Goal: Information Seeking & Learning: Learn about a topic

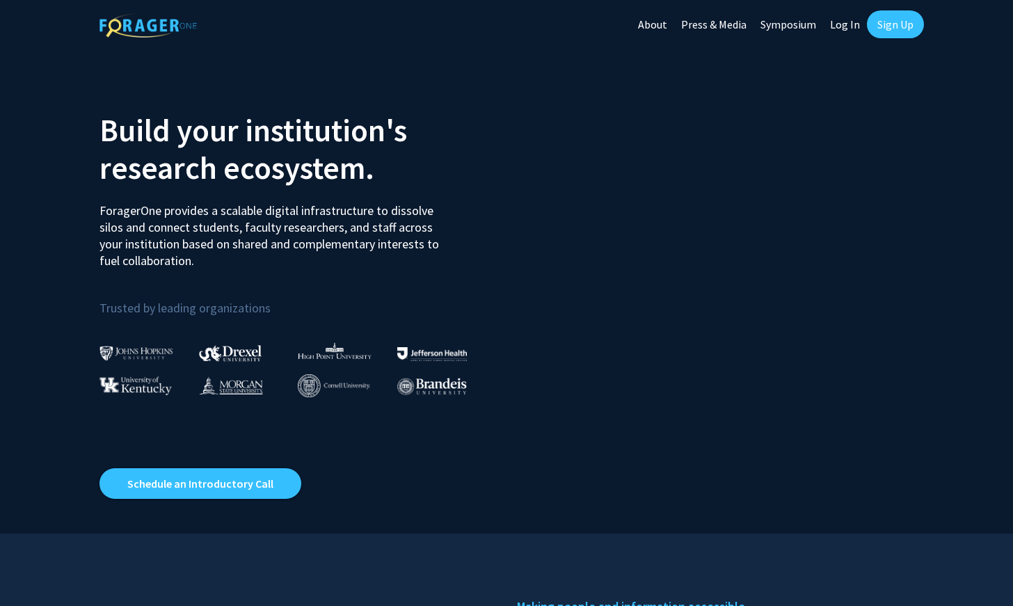
click at [905, 28] on link "Sign Up" at bounding box center [895, 24] width 57 height 28
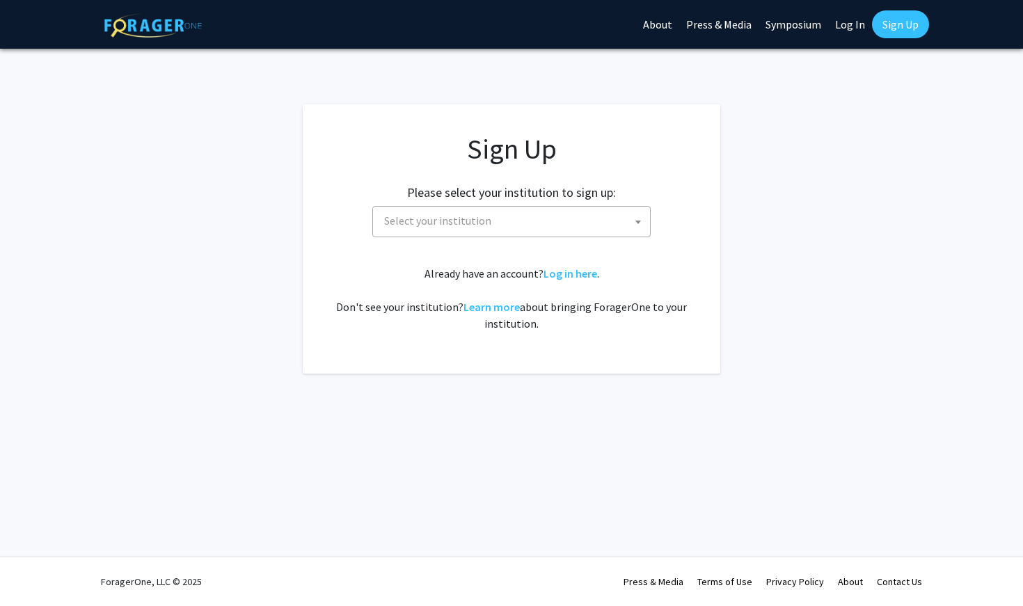
click at [576, 227] on span "Select your institution" at bounding box center [514, 221] width 271 height 29
click at [418, 256] on input "univerity of [US_STATE]" at bounding box center [511, 251] width 271 height 24
drag, startPoint x: 494, startPoint y: 253, endPoint x: 401, endPoint y: 255, distance: 93.3
click at [401, 255] on input "univerity of [US_STATE]" at bounding box center [511, 251] width 271 height 24
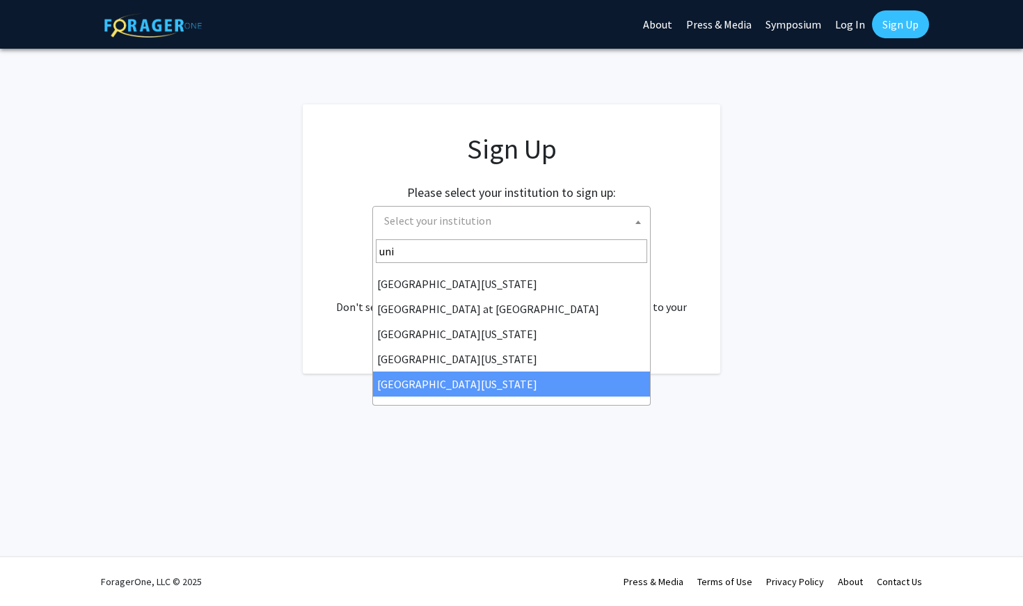
type input "uni"
select select "33"
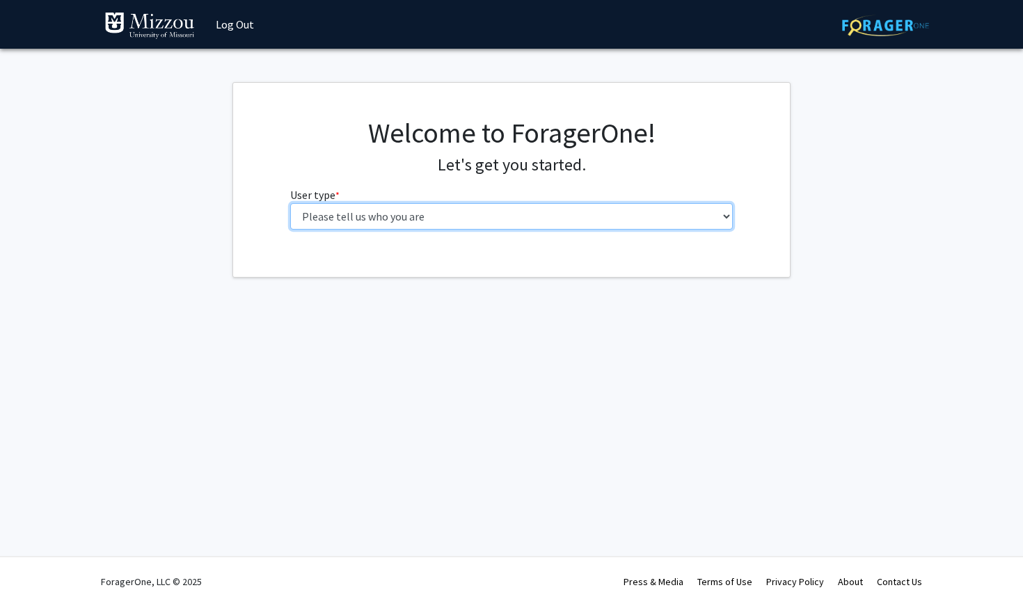
select select "1: undergrad"
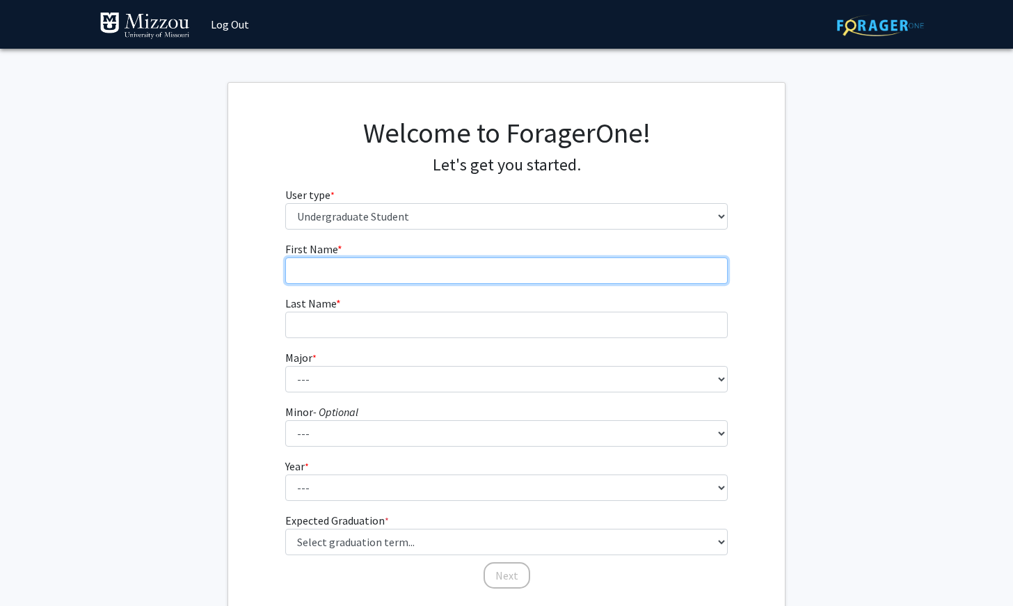
click at [468, 273] on input "First Name * required" at bounding box center [506, 270] width 443 height 26
type input "[PERSON_NAME]"
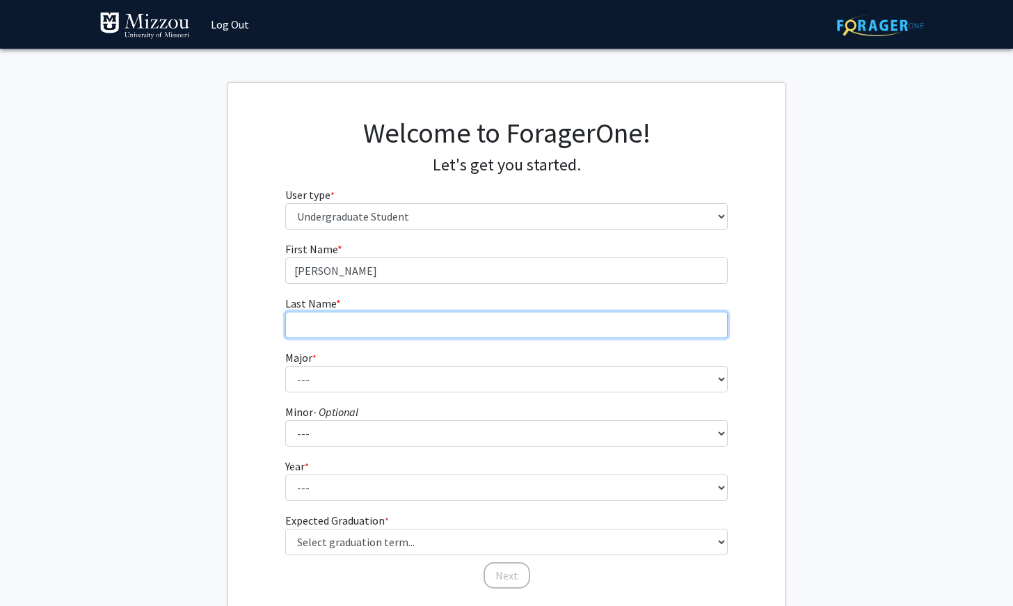
click at [443, 323] on input "Last Name * required" at bounding box center [506, 325] width 443 height 26
type input "[PERSON_NAME]"
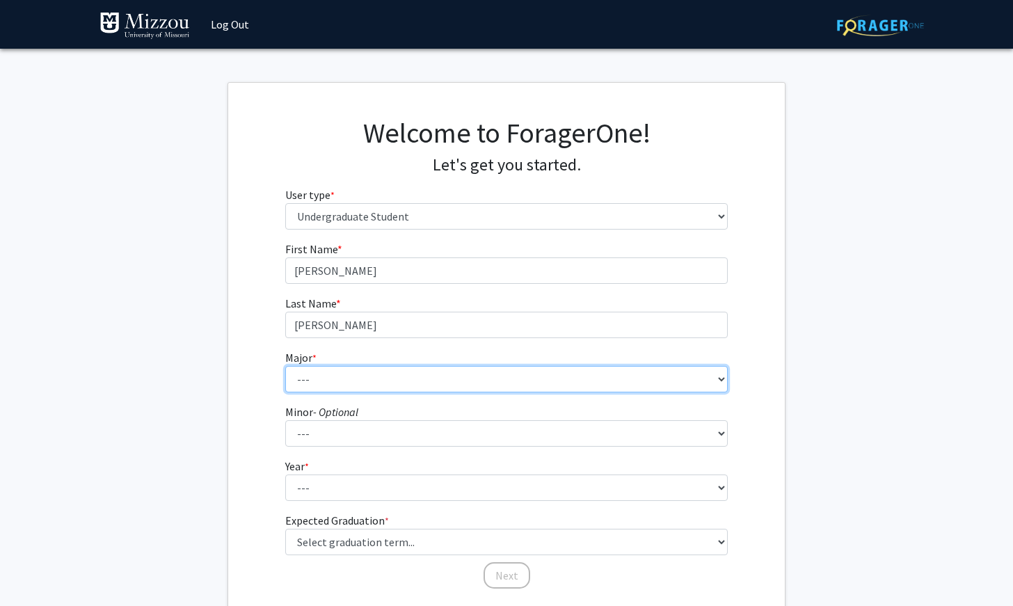
select select "72: 2564"
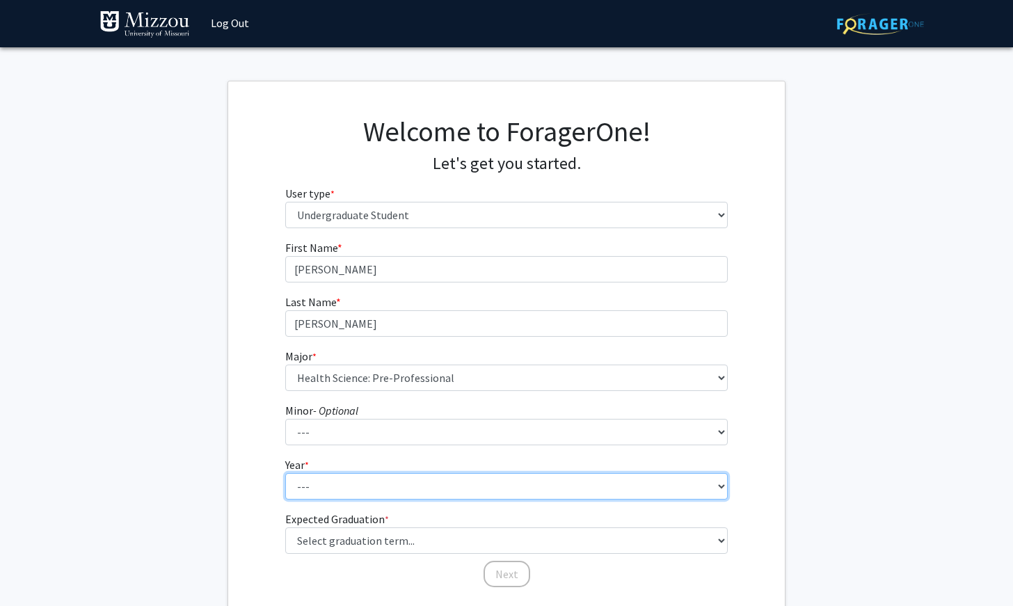
select select "1: first-year"
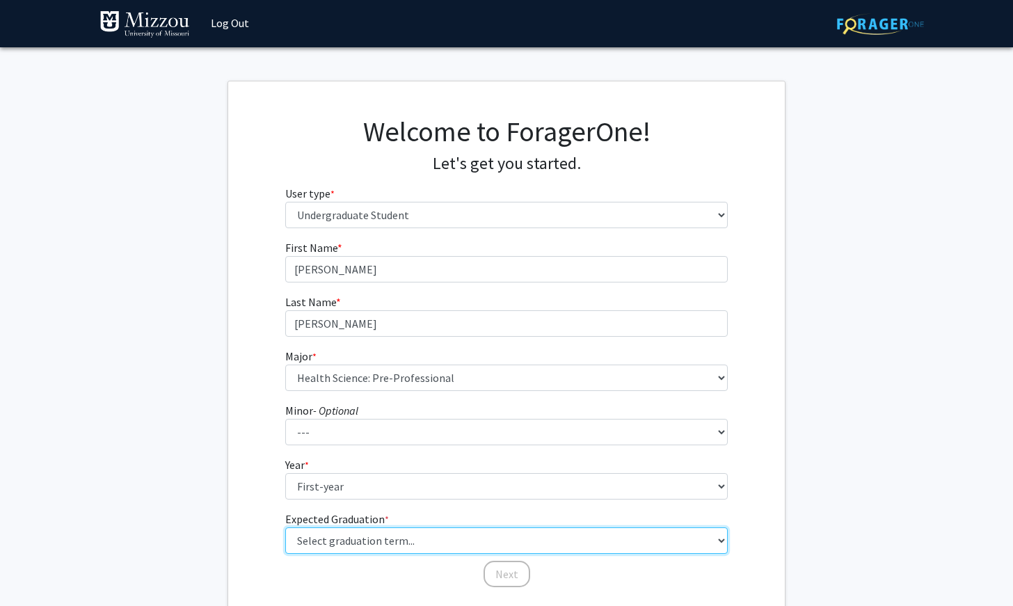
select select "17: spring_2029"
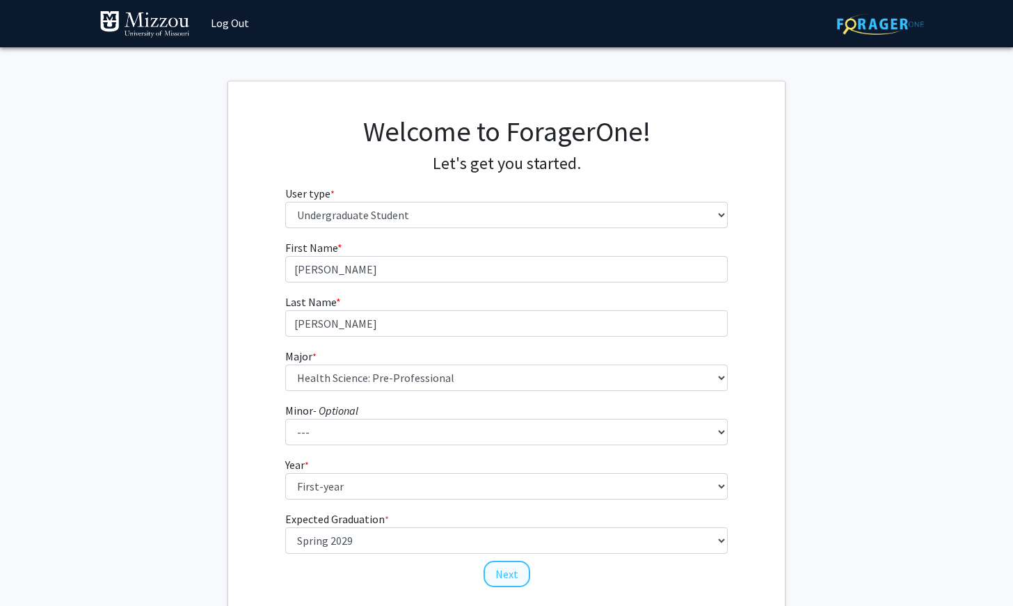
click at [505, 582] on button "Next" at bounding box center [507, 574] width 47 height 26
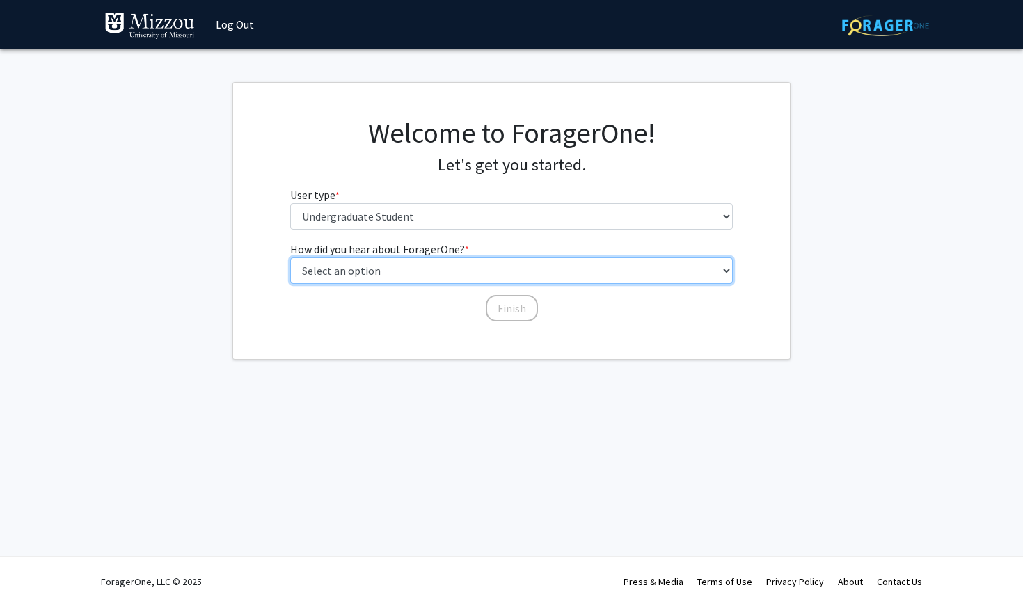
select select "2: faculty_recommendation"
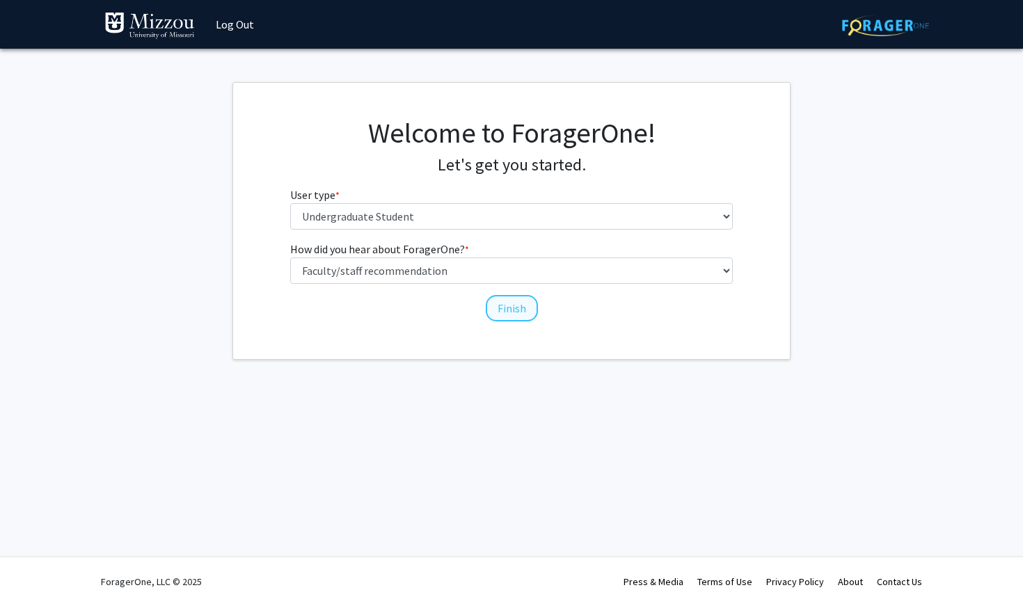
click at [505, 305] on button "Finish" at bounding box center [512, 308] width 52 height 26
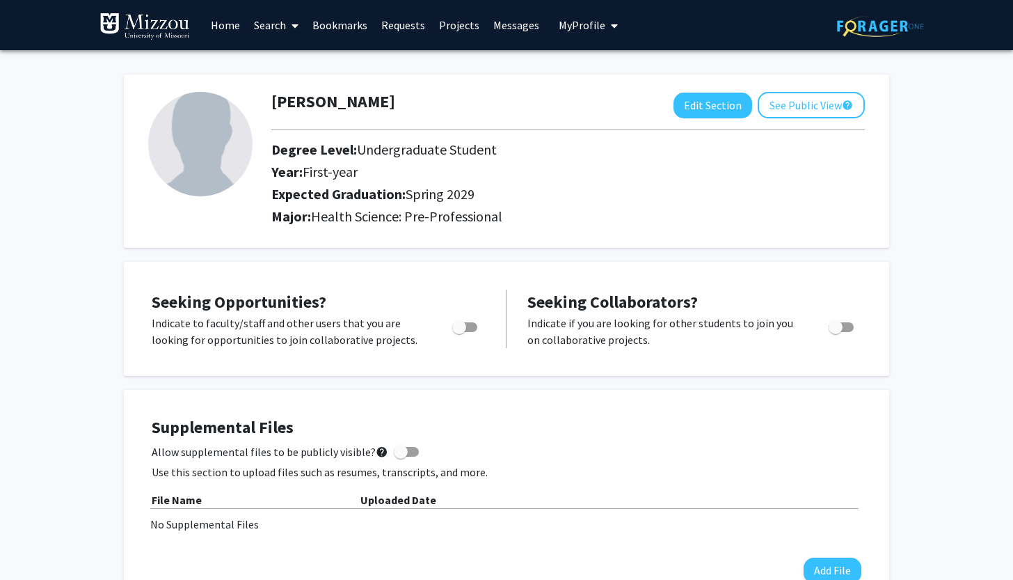
click at [283, 22] on link "Search" at bounding box center [276, 25] width 58 height 49
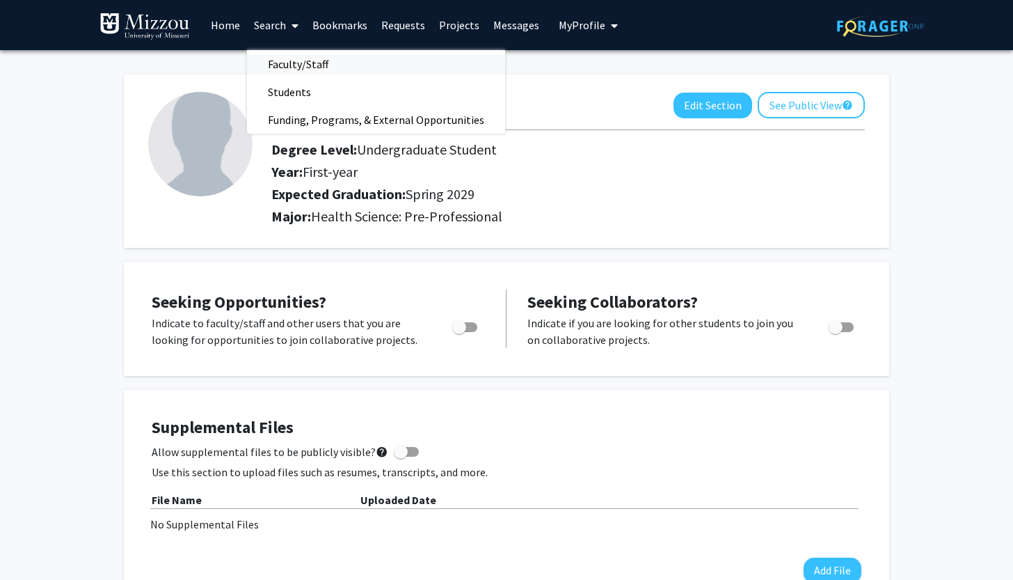
click at [296, 61] on span "Faculty/Staff" at bounding box center [298, 64] width 102 height 28
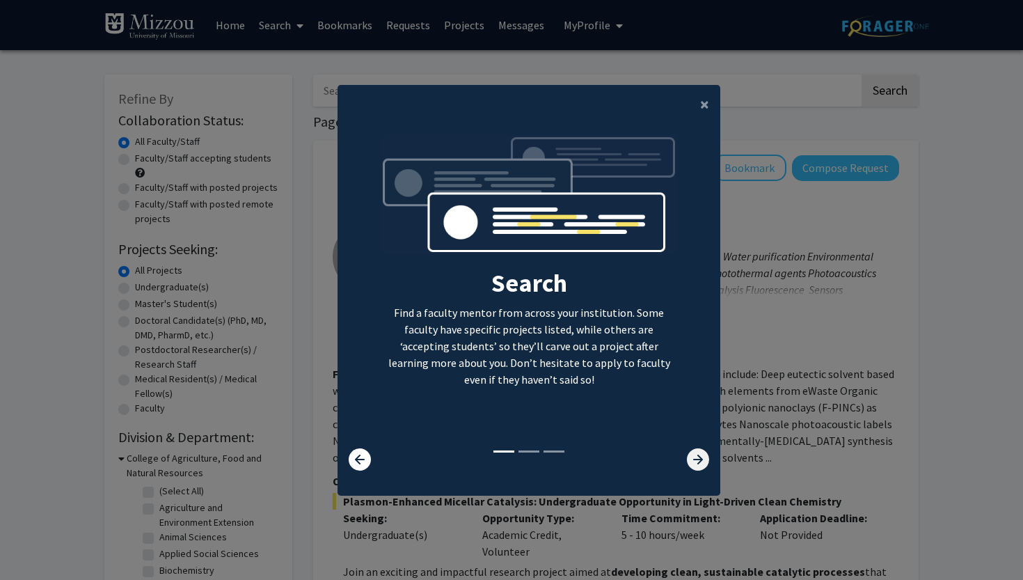
click at [695, 470] on icon at bounding box center [698, 459] width 22 height 22
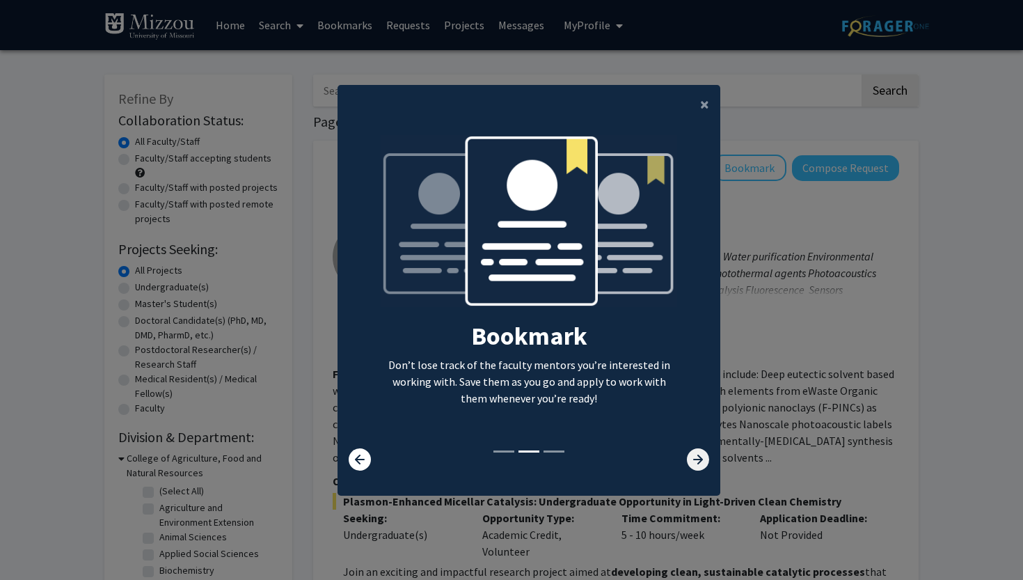
click at [695, 470] on icon at bounding box center [698, 459] width 22 height 22
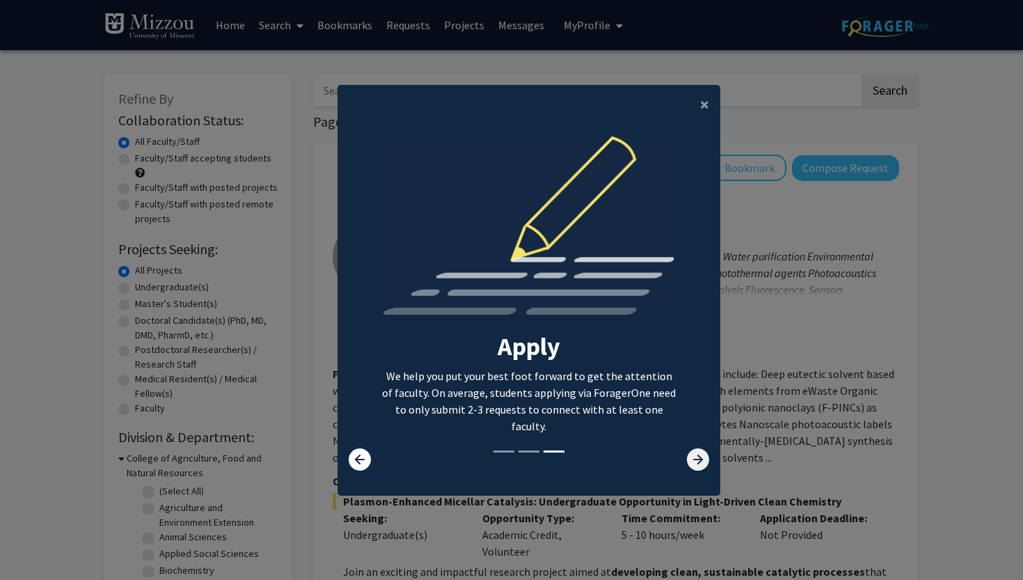
click at [695, 470] on icon at bounding box center [698, 459] width 22 height 22
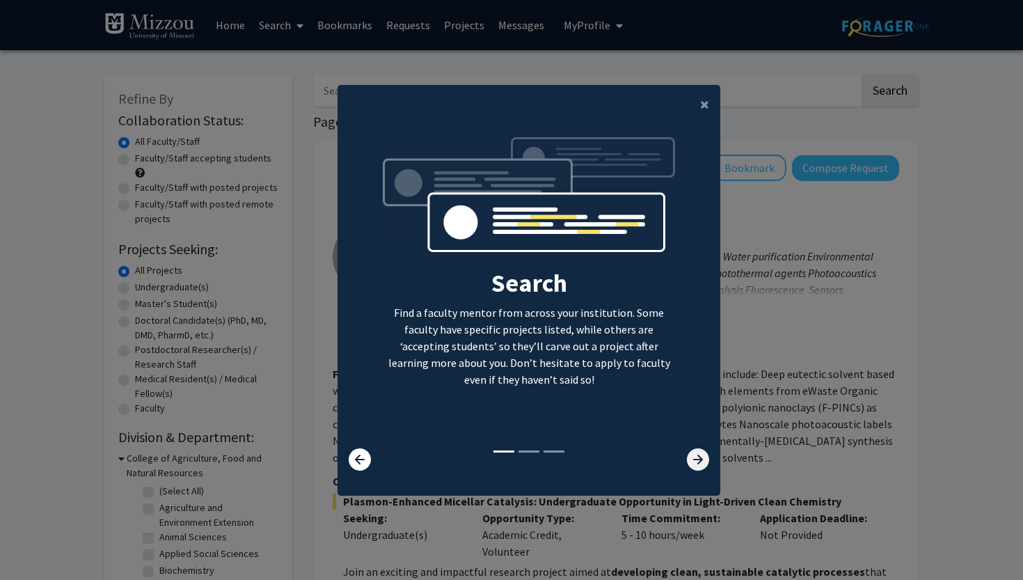
click at [695, 470] on icon at bounding box center [698, 459] width 22 height 22
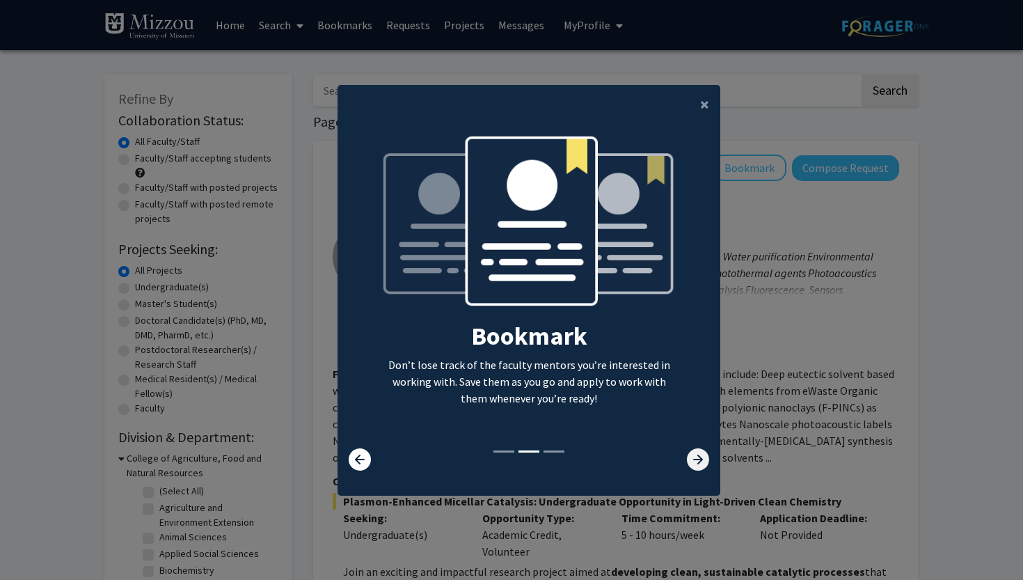
click at [695, 470] on icon at bounding box center [698, 459] width 22 height 22
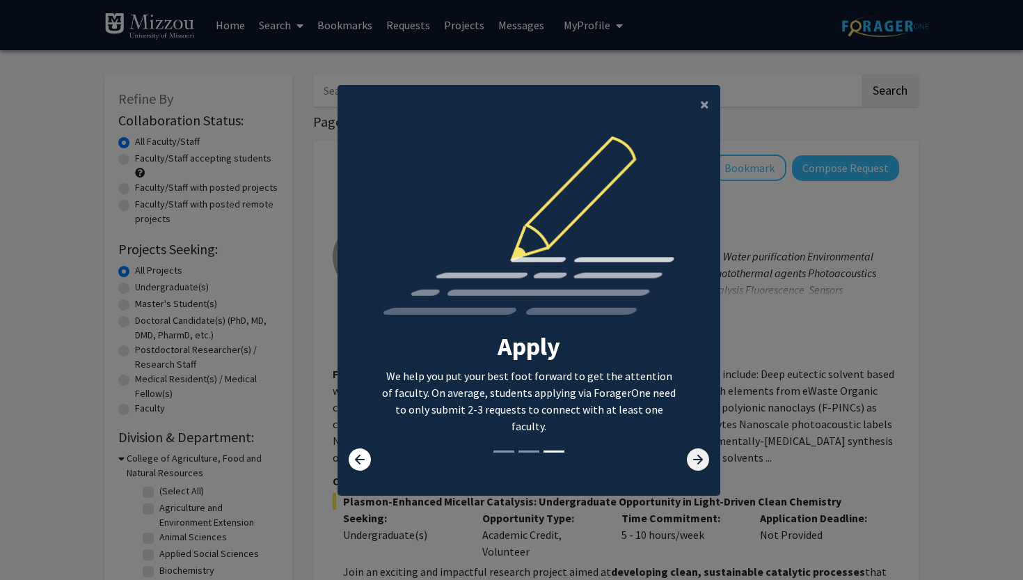
click at [695, 470] on icon at bounding box center [698, 459] width 22 height 22
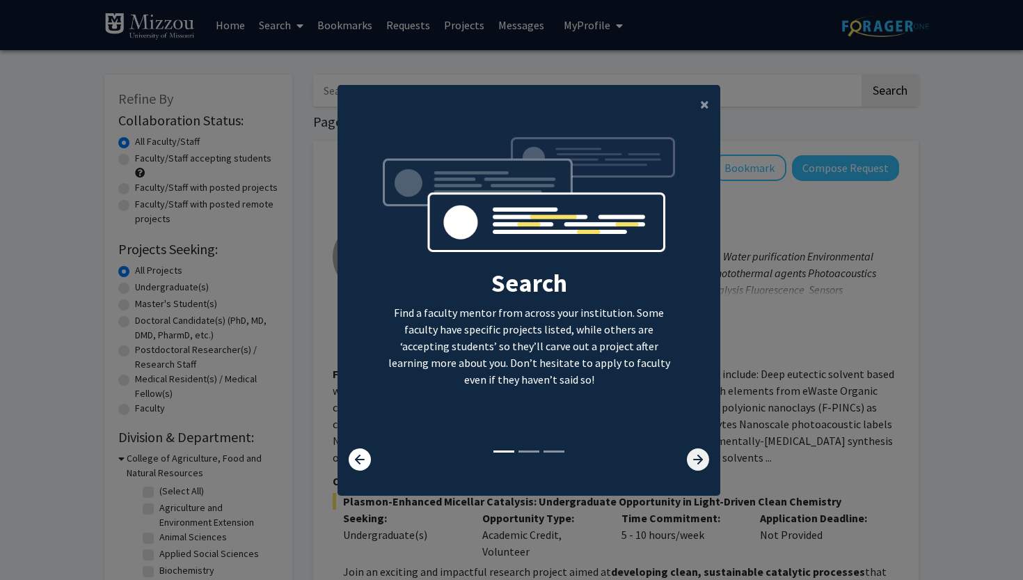
click at [695, 470] on icon at bounding box center [698, 459] width 22 height 22
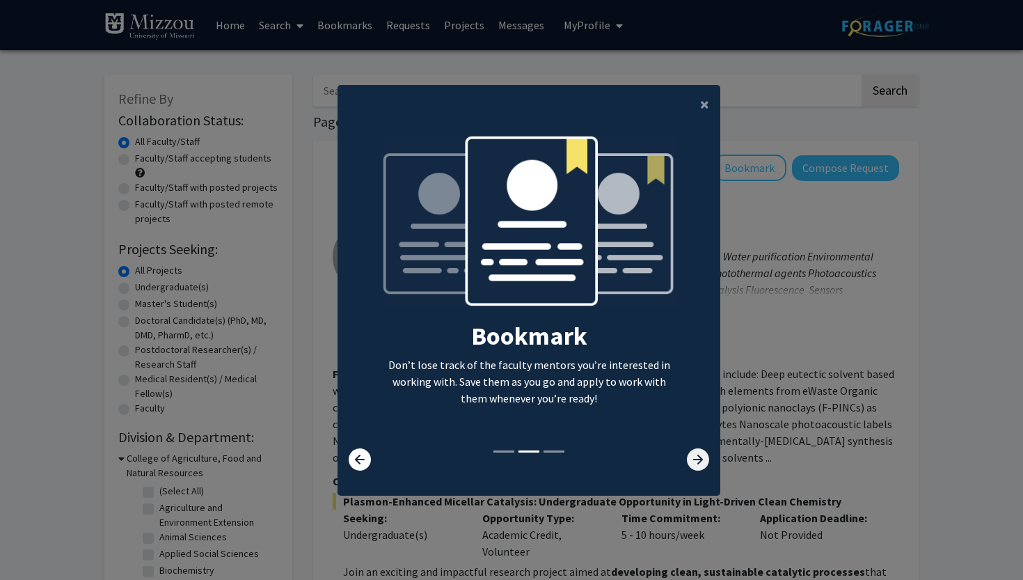
click at [695, 470] on icon at bounding box center [698, 459] width 22 height 22
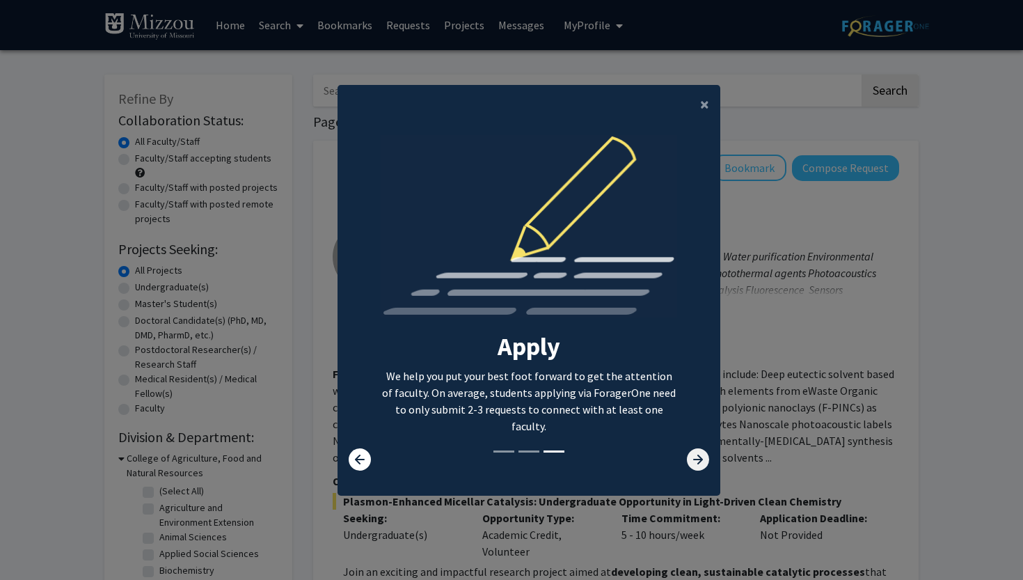
click at [695, 470] on icon at bounding box center [698, 459] width 22 height 22
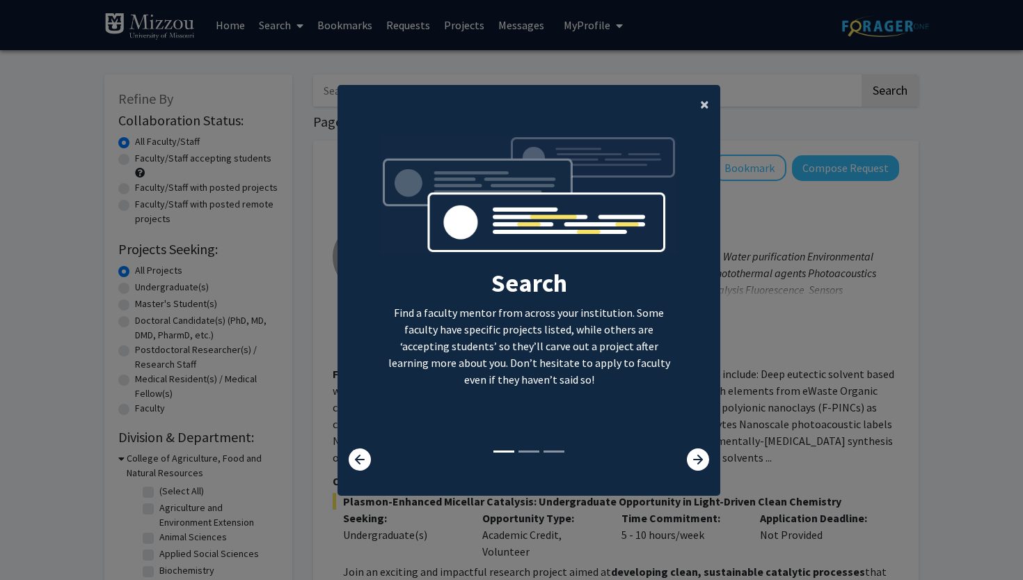
click at [701, 95] on span "×" at bounding box center [704, 104] width 9 height 22
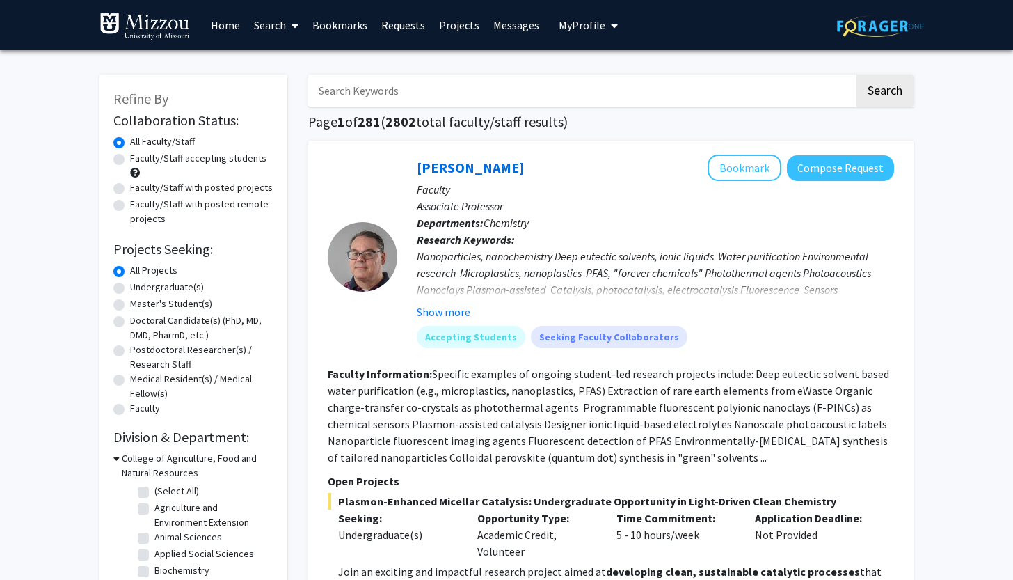
click at [278, 32] on link "Search" at bounding box center [276, 25] width 58 height 49
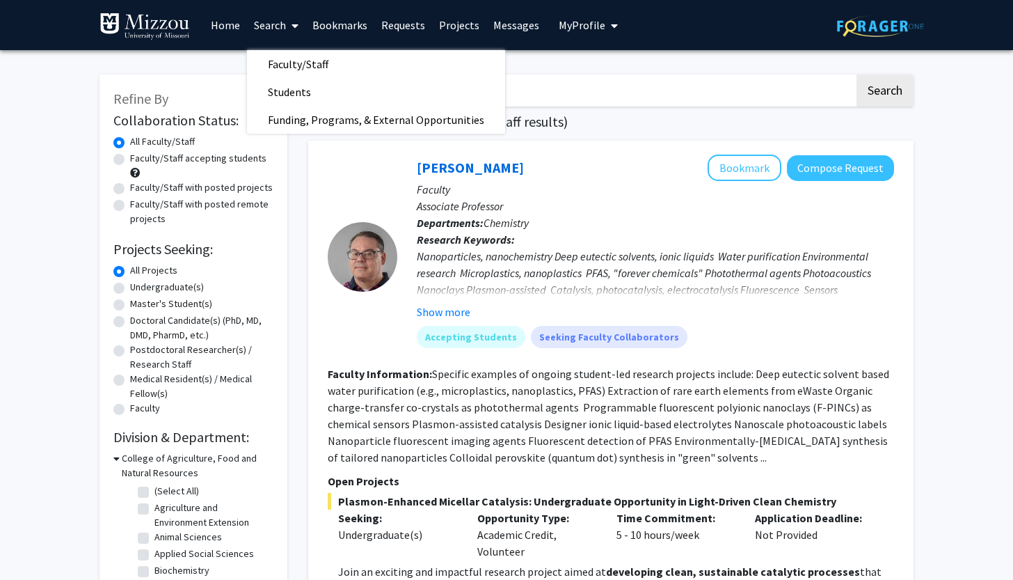
click at [728, 123] on h1 "Page 1 of 281 ( 2802 total faculty/staff results)" at bounding box center [610, 121] width 605 height 17
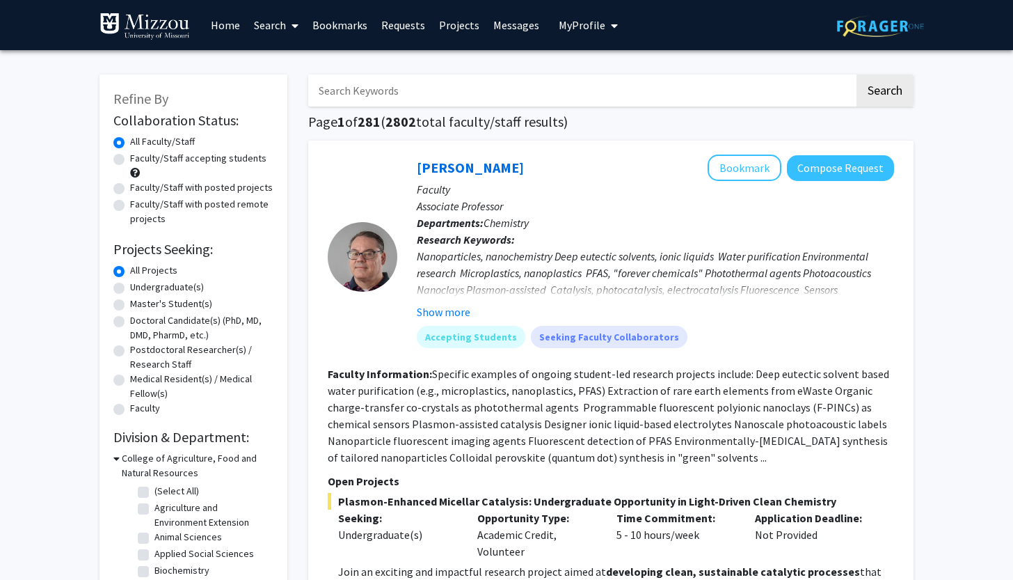
click at [509, 93] on input "Search Keywords" at bounding box center [581, 90] width 546 height 32
click at [884, 93] on button "Search" at bounding box center [885, 90] width 57 height 32
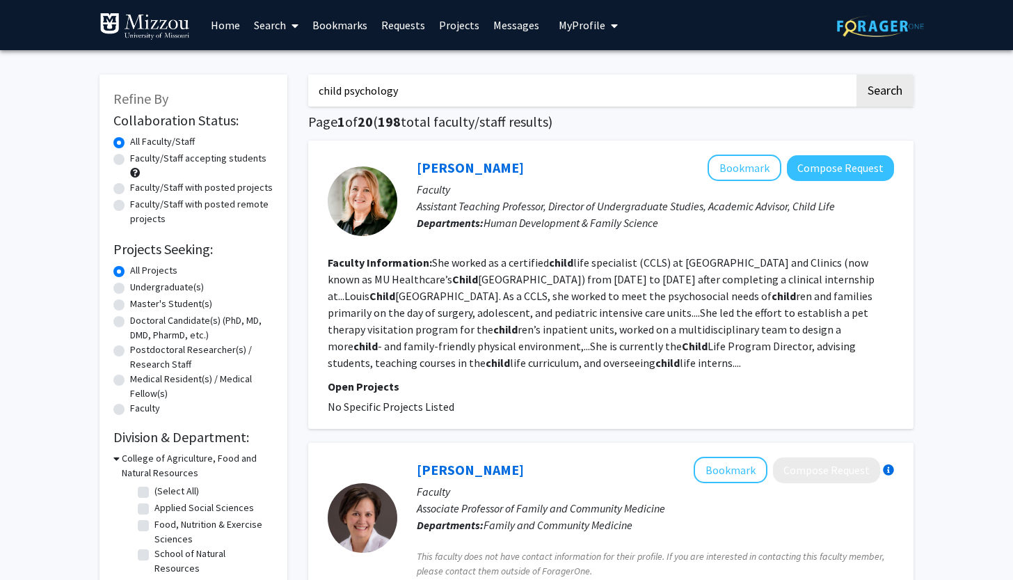
type input "child psychology"
click at [598, 247] on div "[PERSON_NAME] Bookmark Compose Request Faculty Assistant Teaching Professor, Di…" at bounding box center [645, 200] width 497 height 93
click at [466, 167] on link "[PERSON_NAME]" at bounding box center [470, 167] width 107 height 17
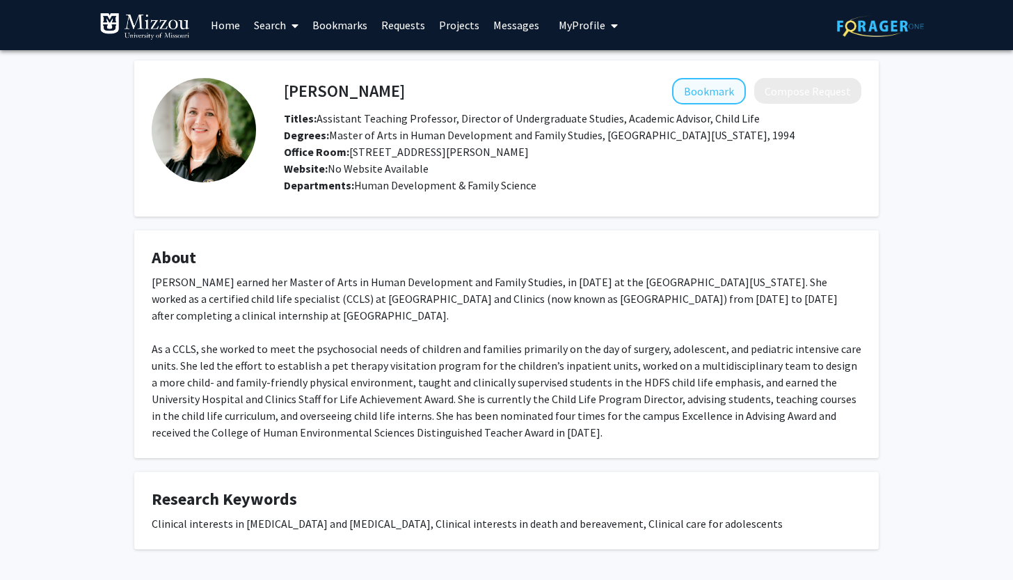
click at [739, 94] on button "Bookmark" at bounding box center [709, 91] width 74 height 26
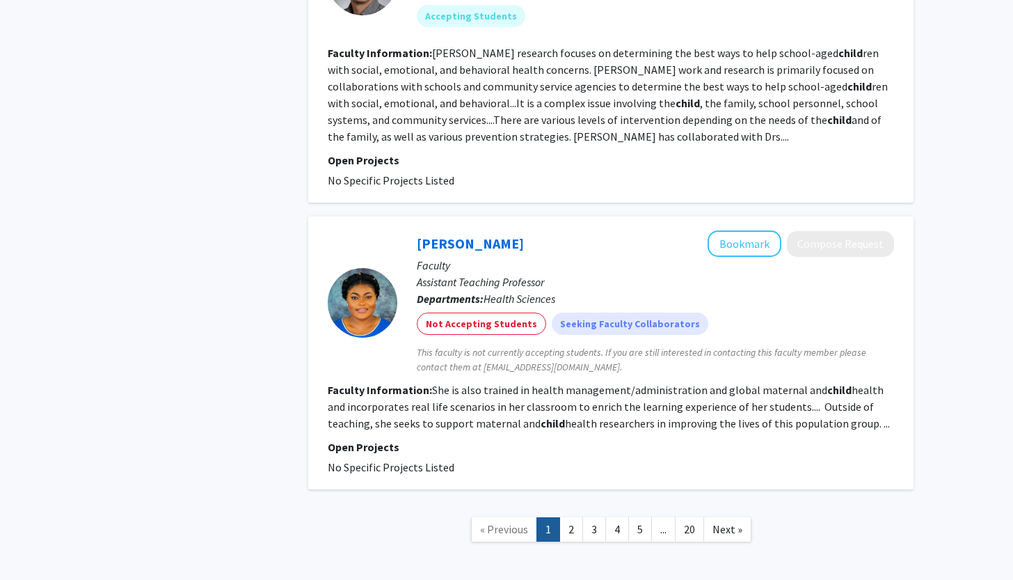
scroll to position [2468, 0]
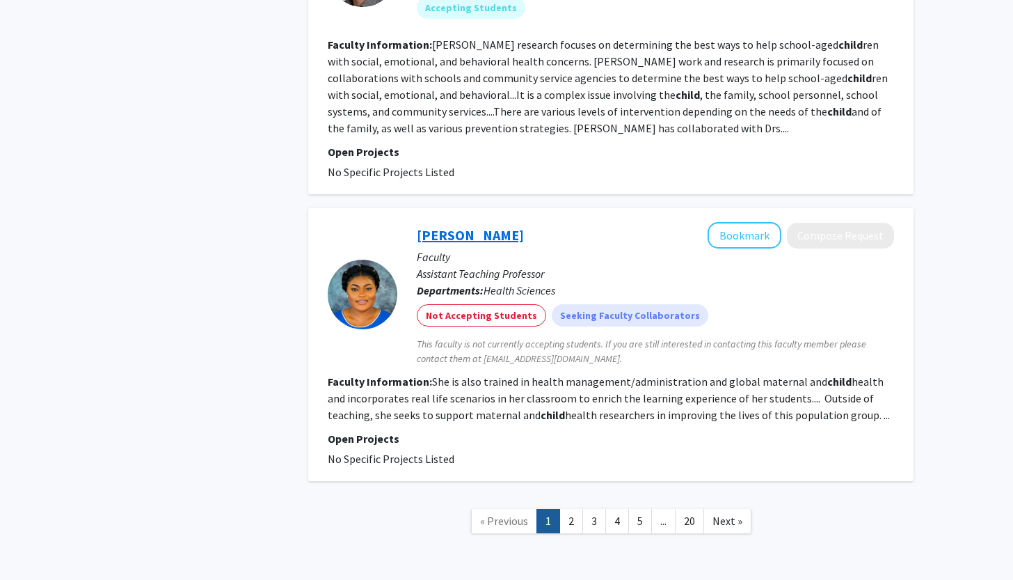
click at [468, 226] on link "[PERSON_NAME]" at bounding box center [470, 234] width 107 height 17
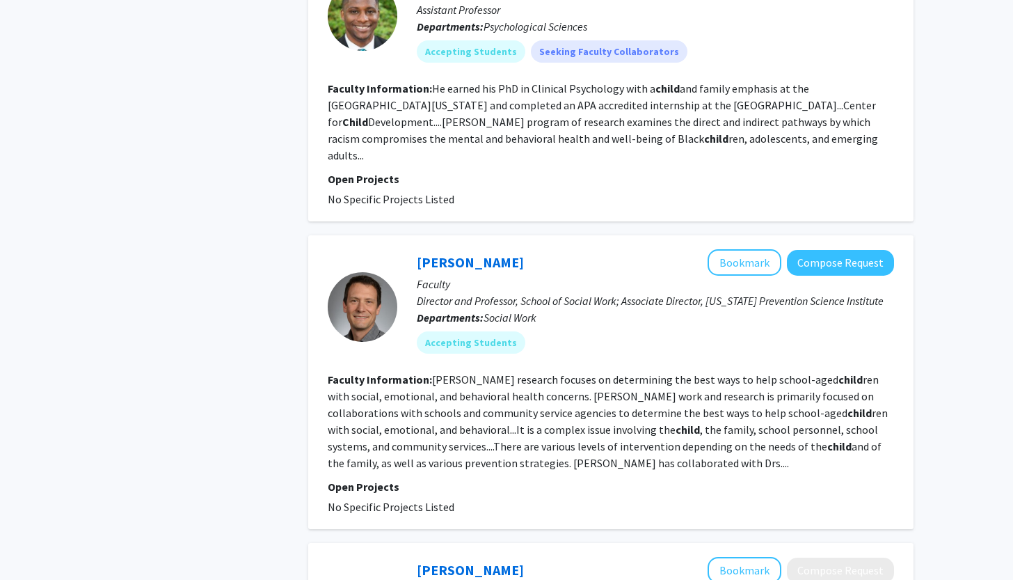
scroll to position [2333, 0]
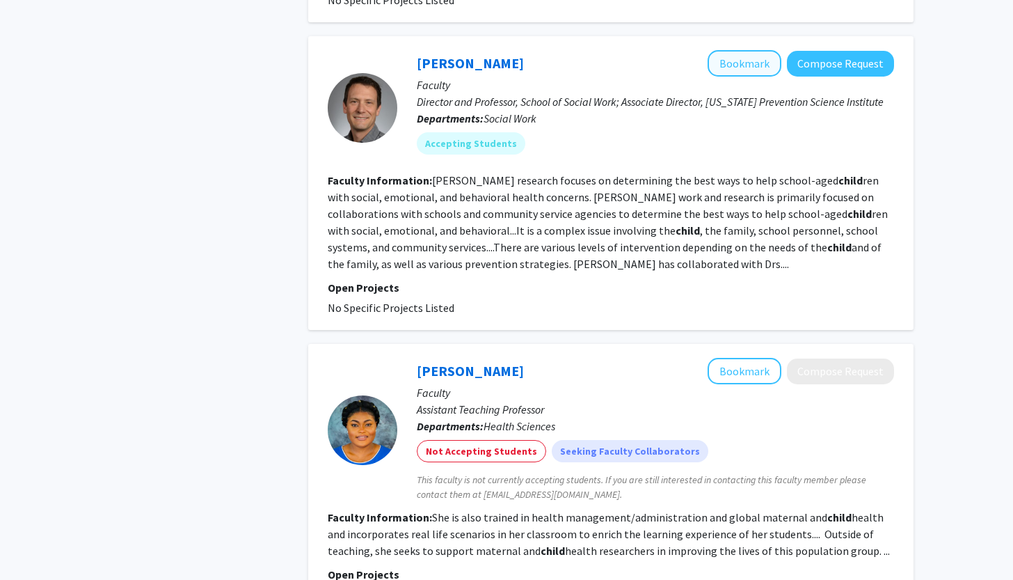
click at [745, 50] on button "Bookmark" at bounding box center [745, 63] width 74 height 26
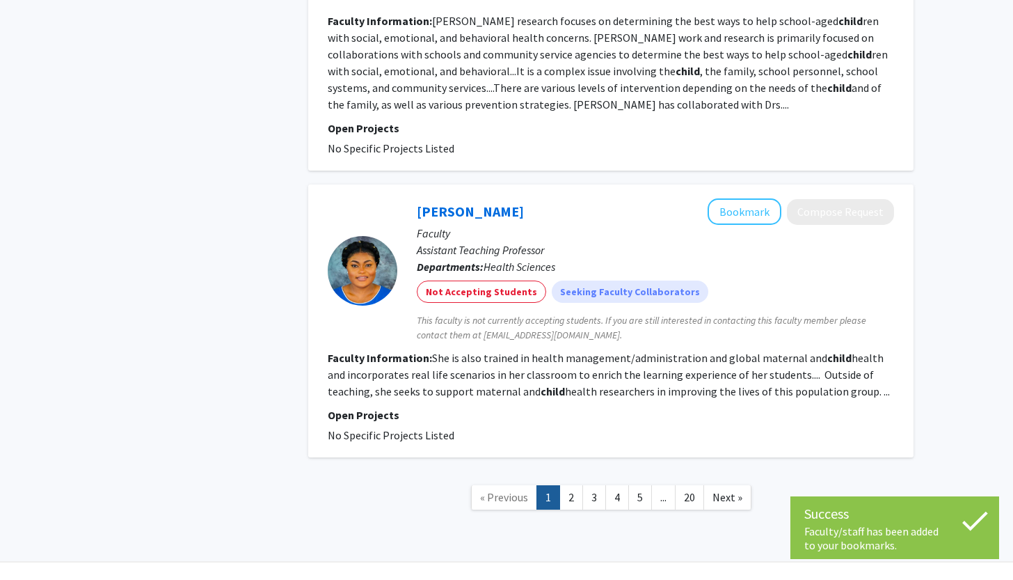
scroll to position [2491, 0]
click at [564, 486] on link "2" at bounding box center [571, 498] width 24 height 24
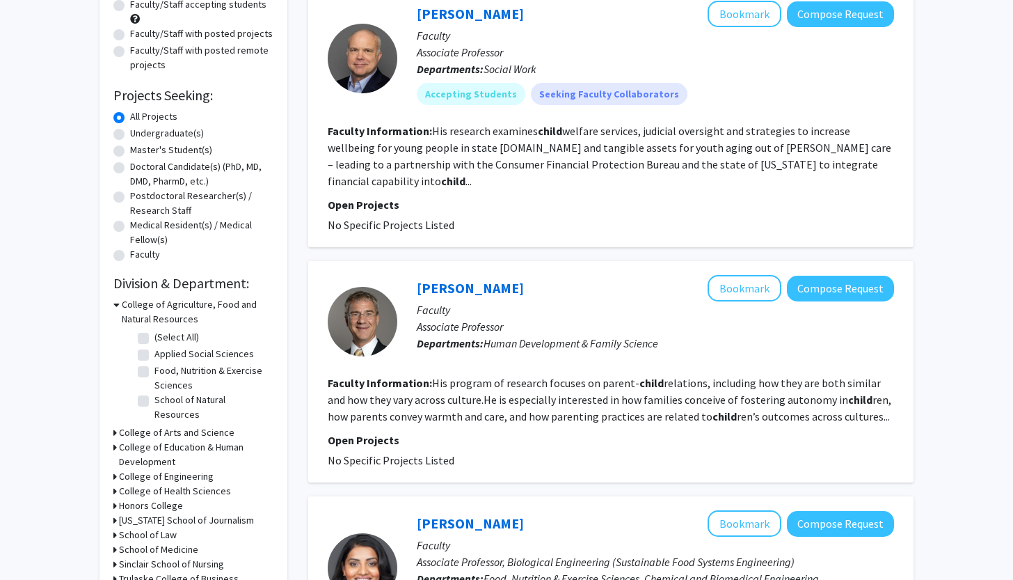
scroll to position [154, 0]
click at [738, 395] on fg-read-more "His program of research focuses on parent- child relations, including how they …" at bounding box center [610, 398] width 564 height 47
click at [466, 278] on link "[PERSON_NAME]" at bounding box center [470, 286] width 107 height 17
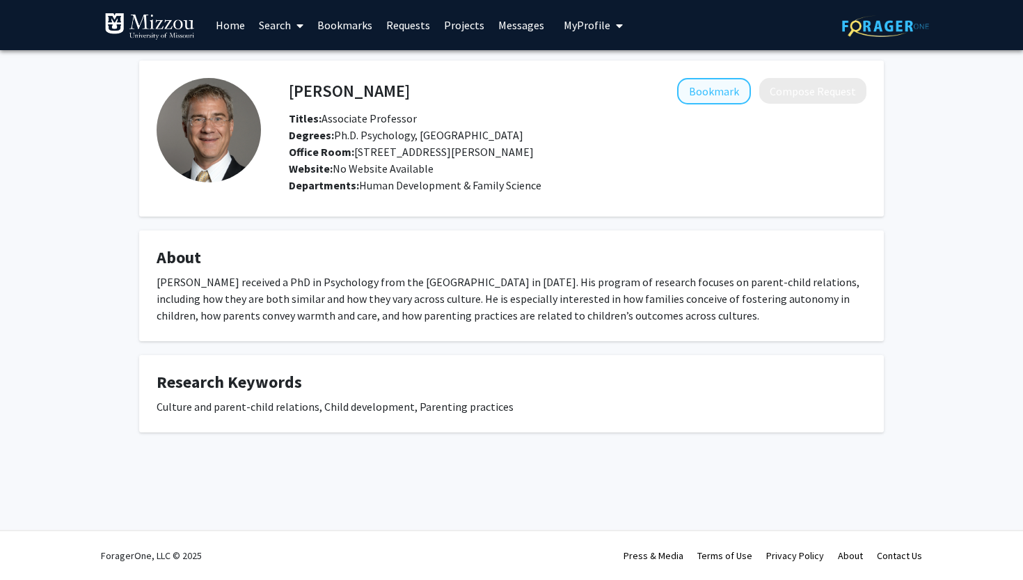
click at [710, 80] on button "Bookmark" at bounding box center [714, 91] width 74 height 26
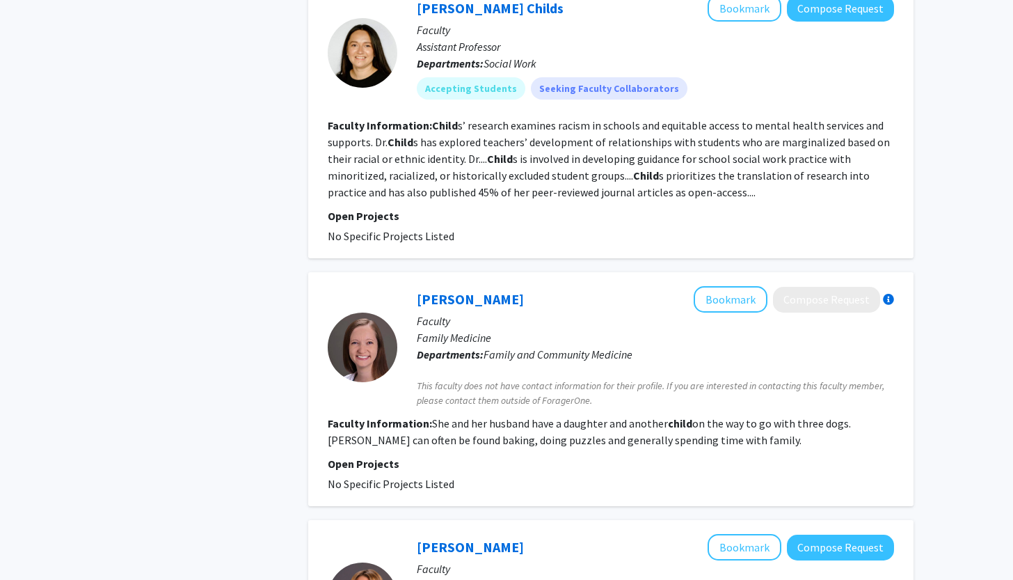
scroll to position [1466, 0]
click at [475, 289] on link "[PERSON_NAME]" at bounding box center [470, 297] width 107 height 17
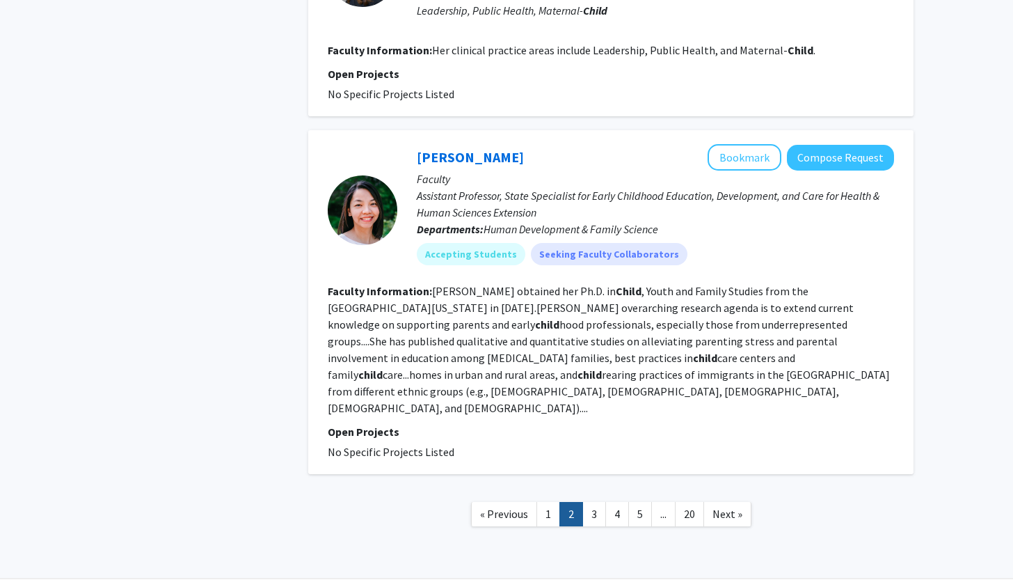
scroll to position [2324, 0]
click at [599, 502] on link "3" at bounding box center [594, 514] width 24 height 24
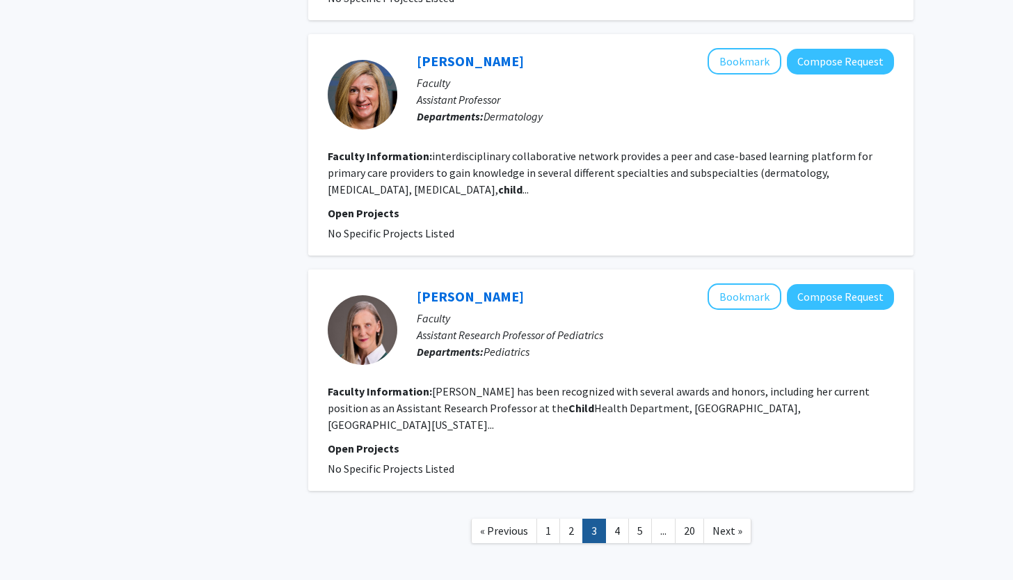
scroll to position [2180, 0]
click at [622, 519] on link "4" at bounding box center [617, 531] width 24 height 24
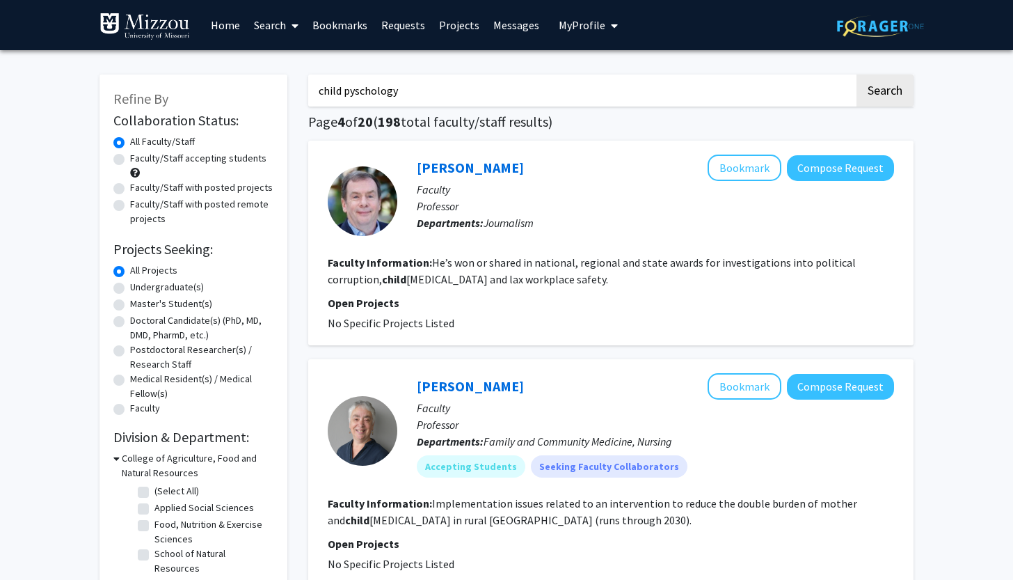
click at [585, 33] on button "My Profile" at bounding box center [589, 25] width 68 height 50
click at [625, 74] on span "View Profile" at bounding box center [645, 79] width 84 height 15
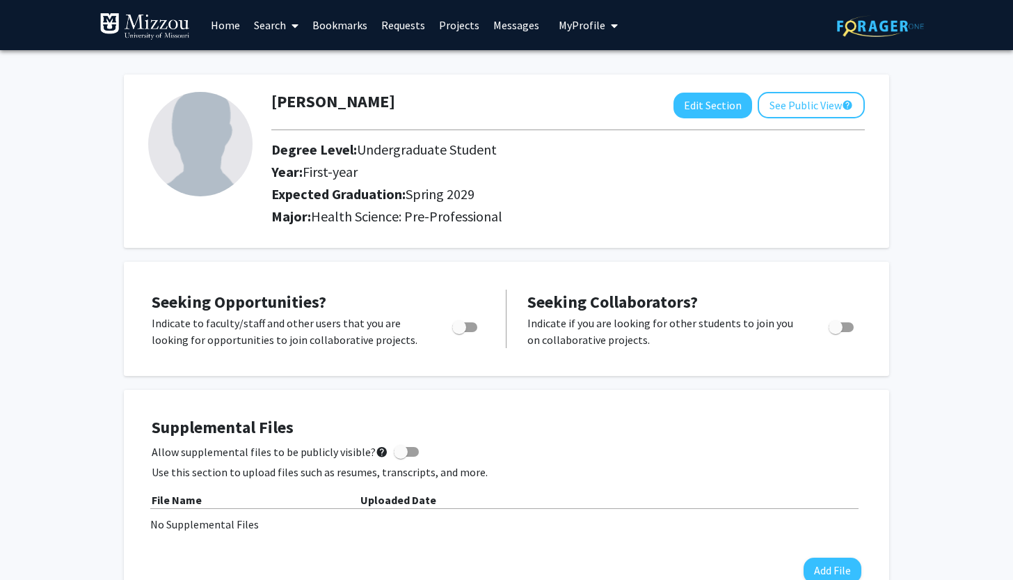
click at [499, 26] on link "Messages" at bounding box center [516, 25] width 60 height 49
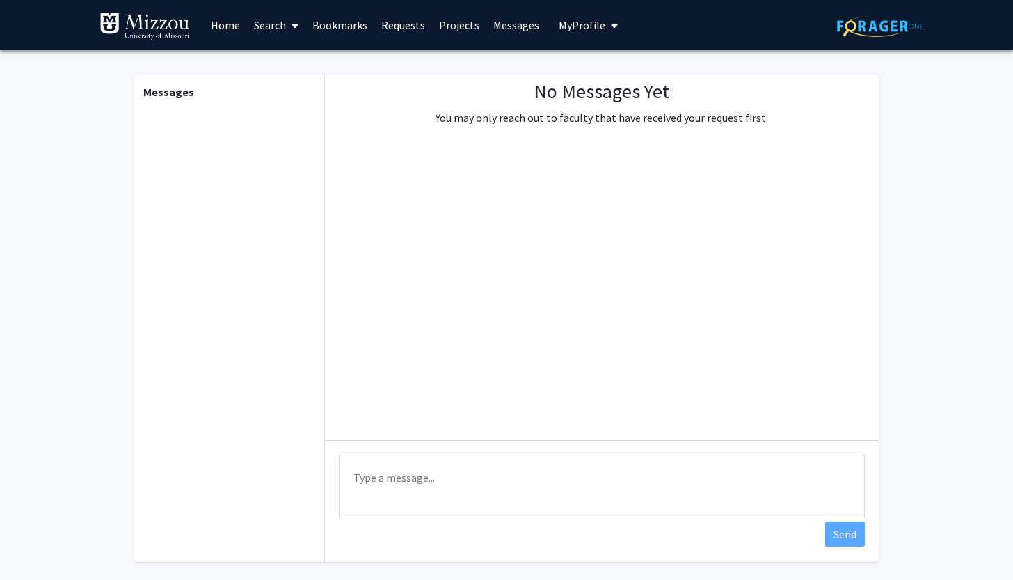
click at [345, 13] on link "Bookmarks" at bounding box center [339, 25] width 69 height 49
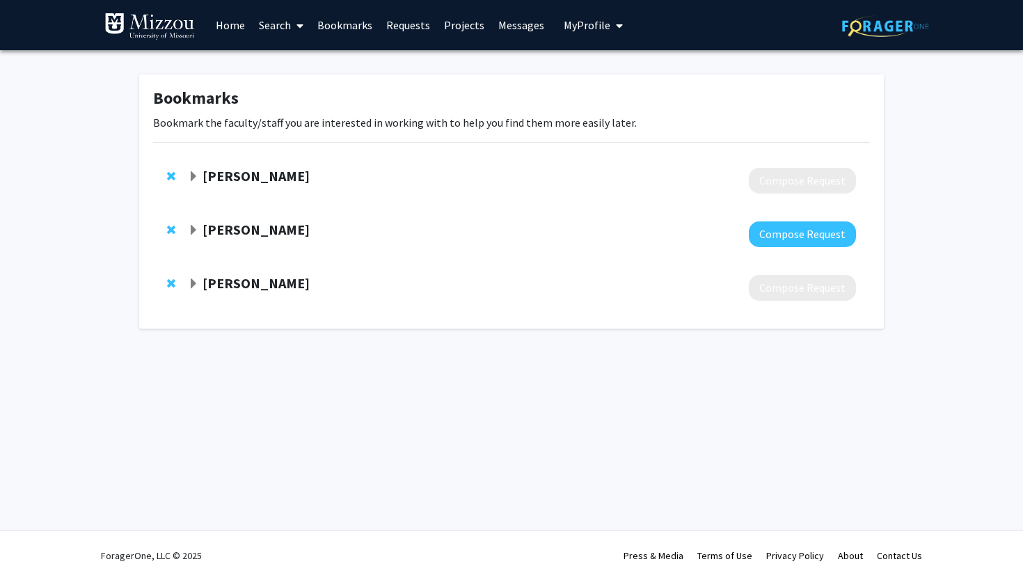
click at [249, 175] on strong "[PERSON_NAME]" at bounding box center [256, 175] width 107 height 17
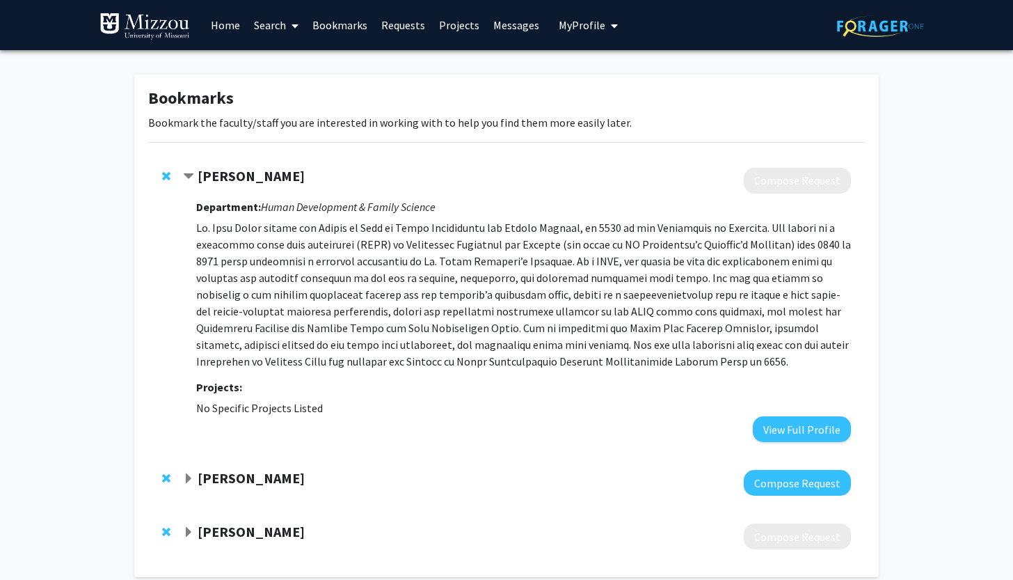
click at [249, 175] on strong "[PERSON_NAME]" at bounding box center [251, 175] width 107 height 17
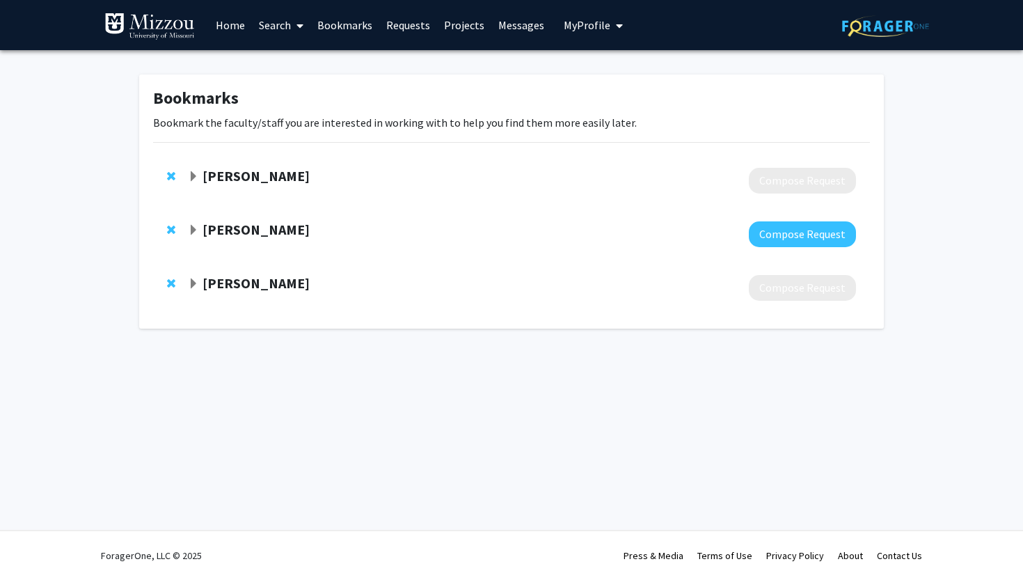
click at [267, 232] on strong "[PERSON_NAME]" at bounding box center [256, 229] width 107 height 17
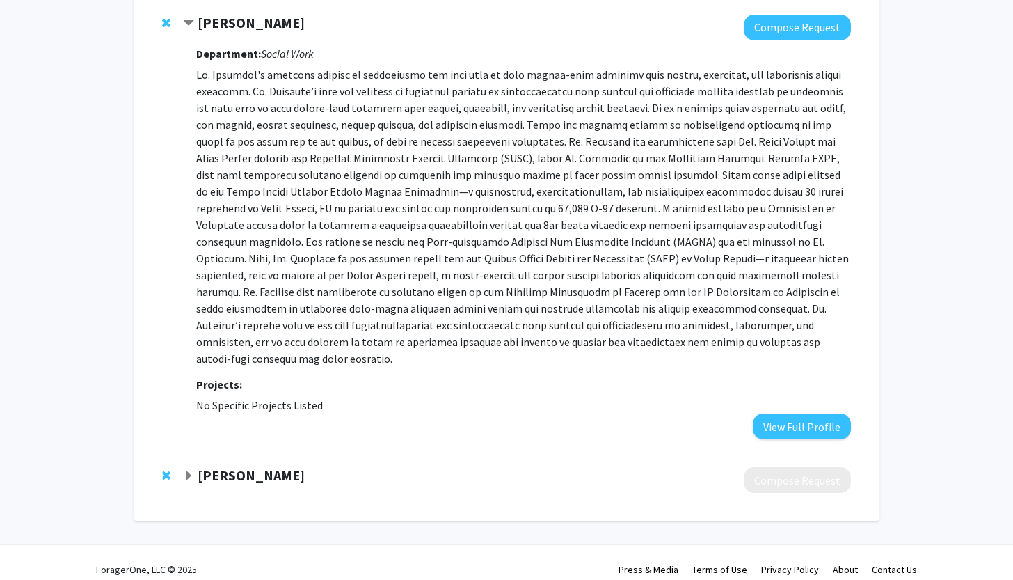
scroll to position [205, 0]
